Goal: Complete application form

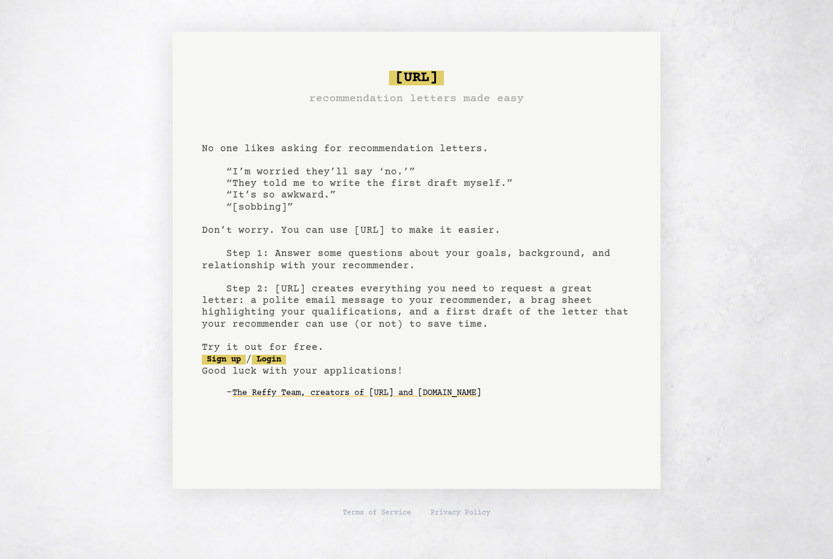
click at [218, 355] on link "Sign up" at bounding box center [224, 360] width 44 height 10
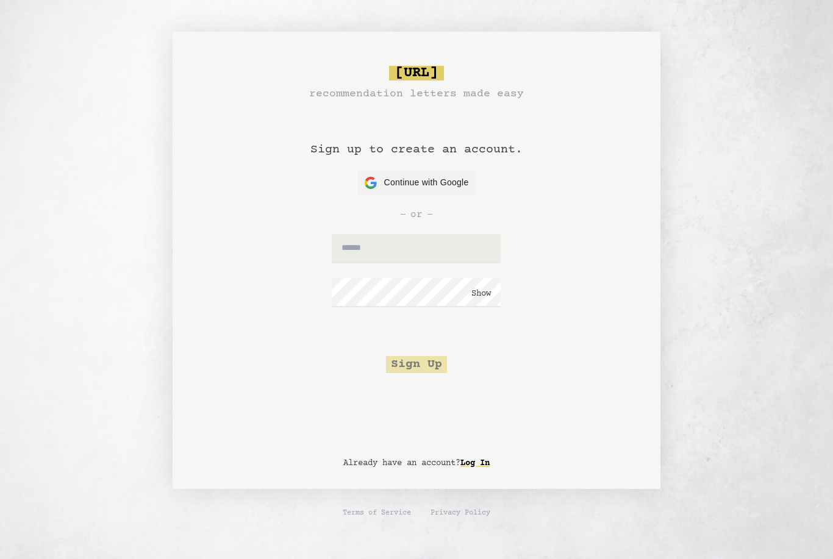
click at [386, 179] on span "Continue with Google" at bounding box center [426, 182] width 85 height 13
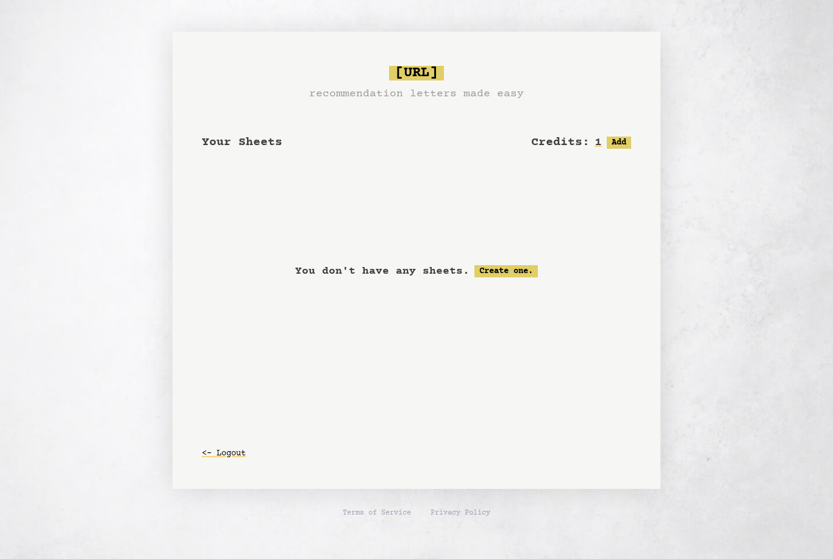
click at [526, 269] on link "Create one." at bounding box center [506, 271] width 63 height 12
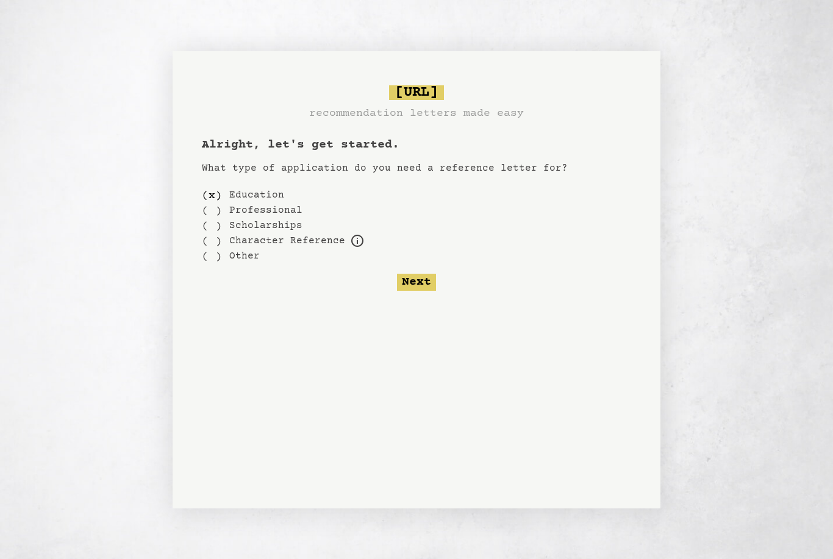
click at [215, 223] on div "( )" at bounding box center [212, 225] width 20 height 15
click at [209, 184] on div "Alright, let's get started. What type of application do you need a reference le…" at bounding box center [417, 214] width 430 height 154
click at [221, 193] on div "( )" at bounding box center [212, 195] width 20 height 15
click at [422, 283] on button "Next" at bounding box center [416, 282] width 39 height 17
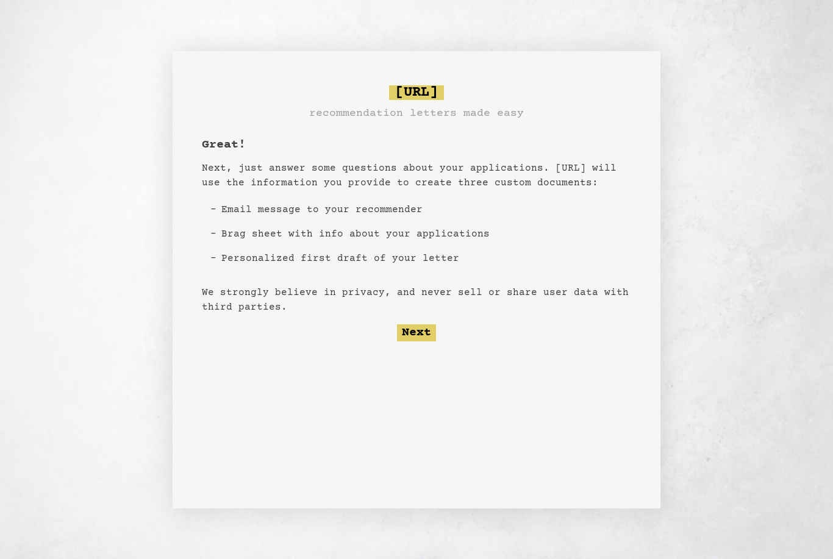
click at [421, 340] on button "Next" at bounding box center [416, 333] width 39 height 17
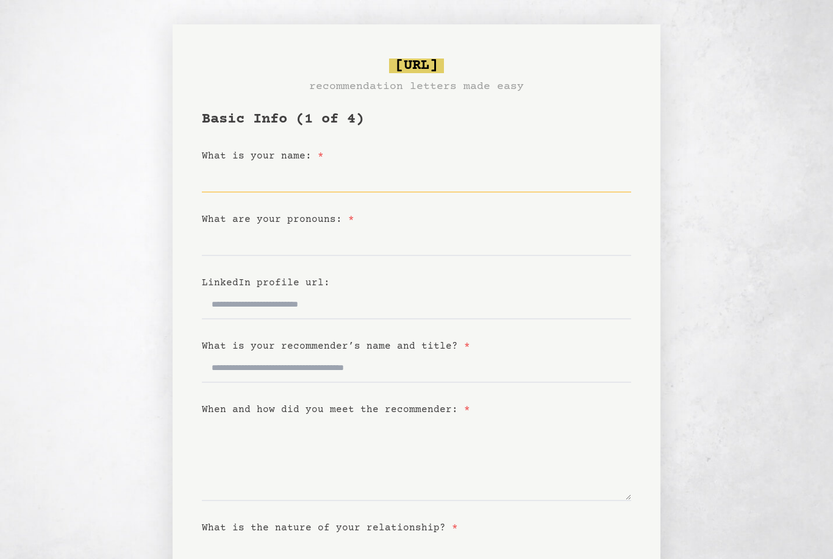
click at [375, 188] on input "What is your name: *" at bounding box center [417, 178] width 430 height 29
type input "**********"
click at [452, 245] on input "What are your pronouns: *" at bounding box center [417, 241] width 430 height 29
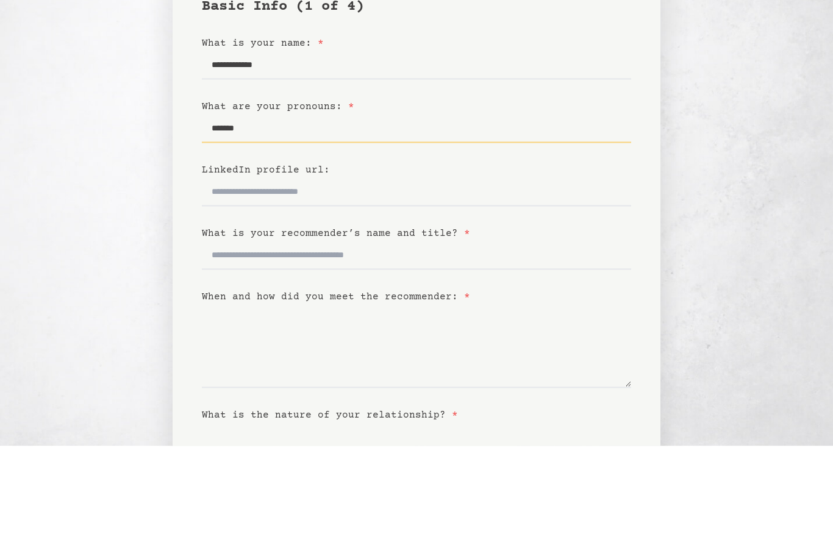
type input "*******"
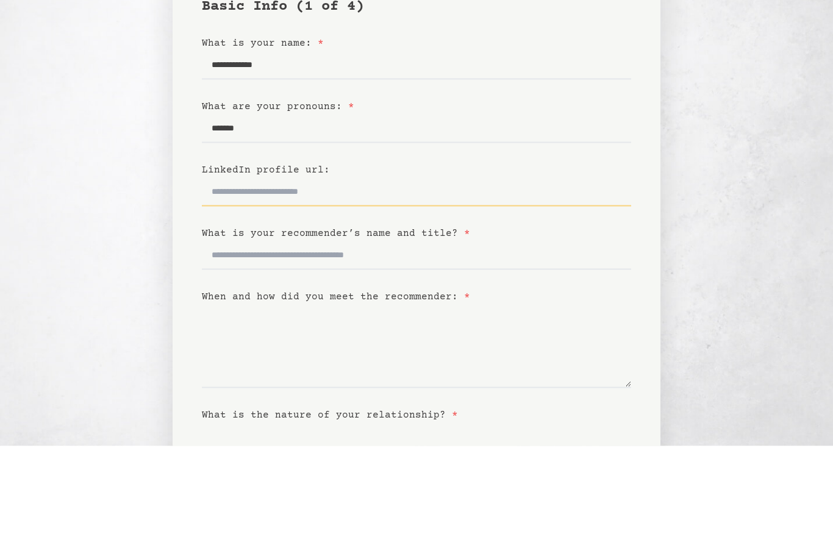
click at [393, 290] on input "LinkedIn profile url:" at bounding box center [417, 304] width 430 height 29
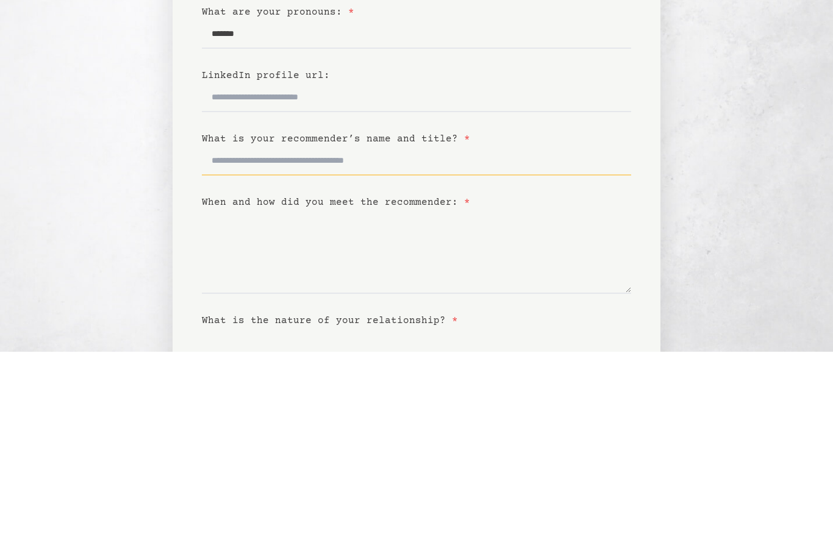
click at [370, 354] on input "What is your recommender’s name and title? *" at bounding box center [417, 368] width 430 height 29
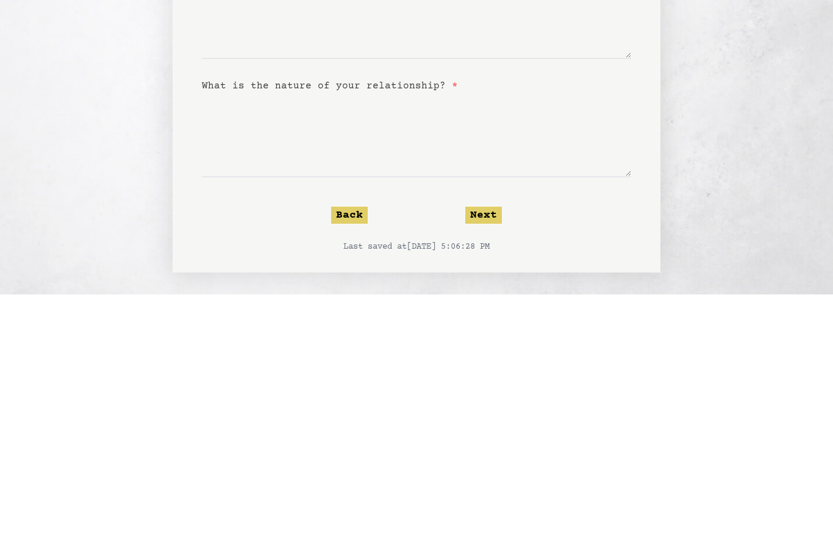
scroll to position [180, 0]
